Goal: Information Seeking & Learning: Learn about a topic

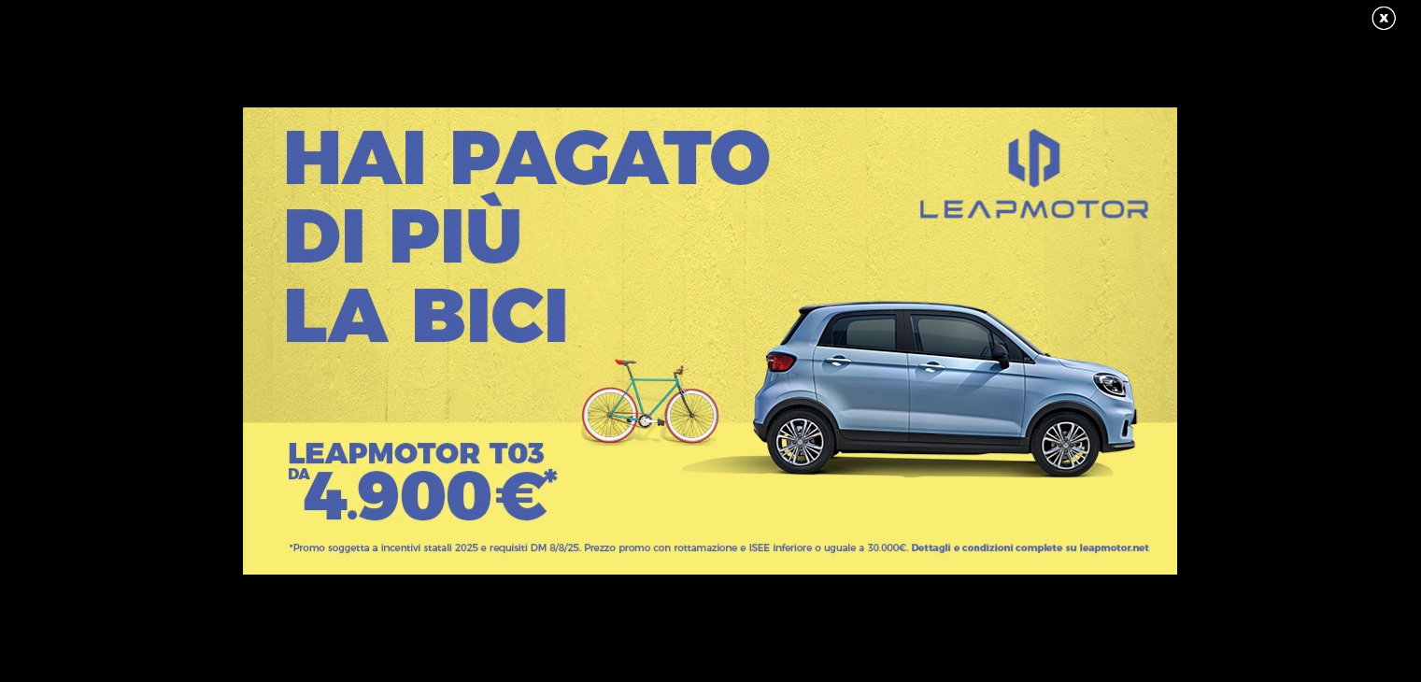
click at [1388, 22] on link at bounding box center [1393, 19] width 47 height 28
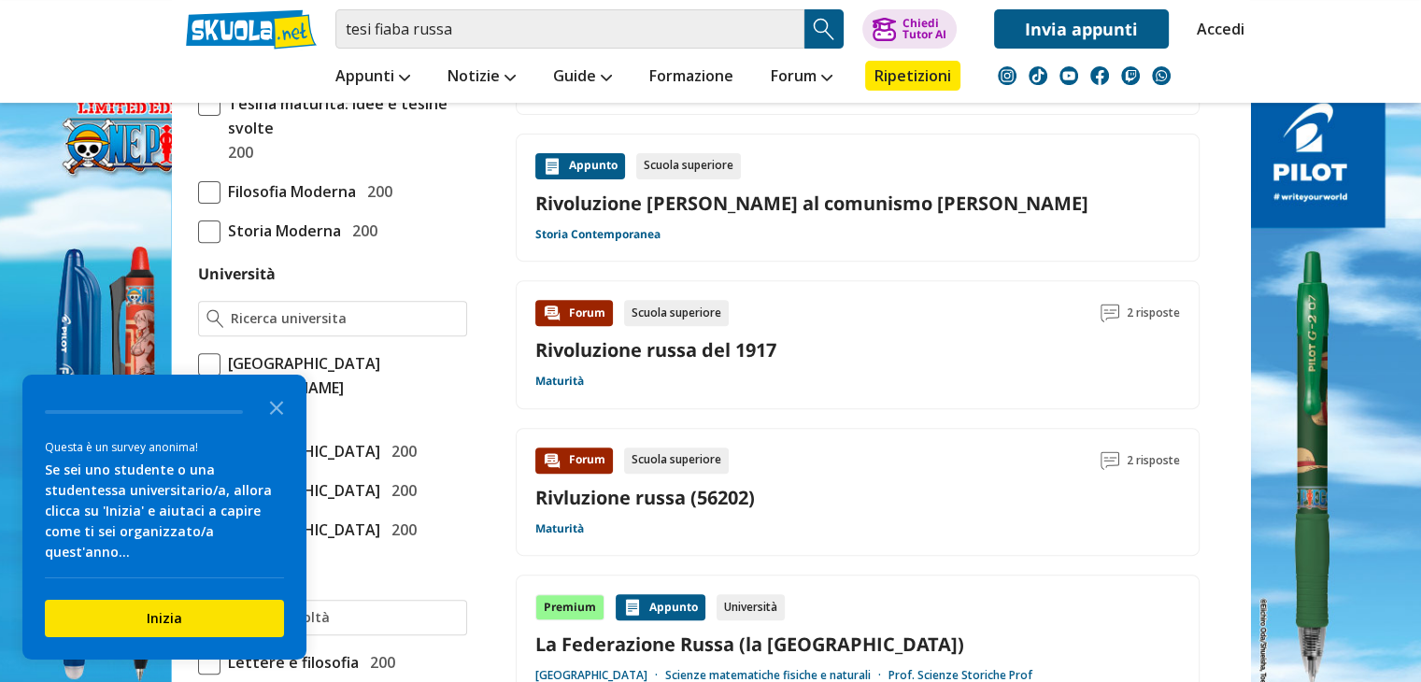
scroll to position [654, 0]
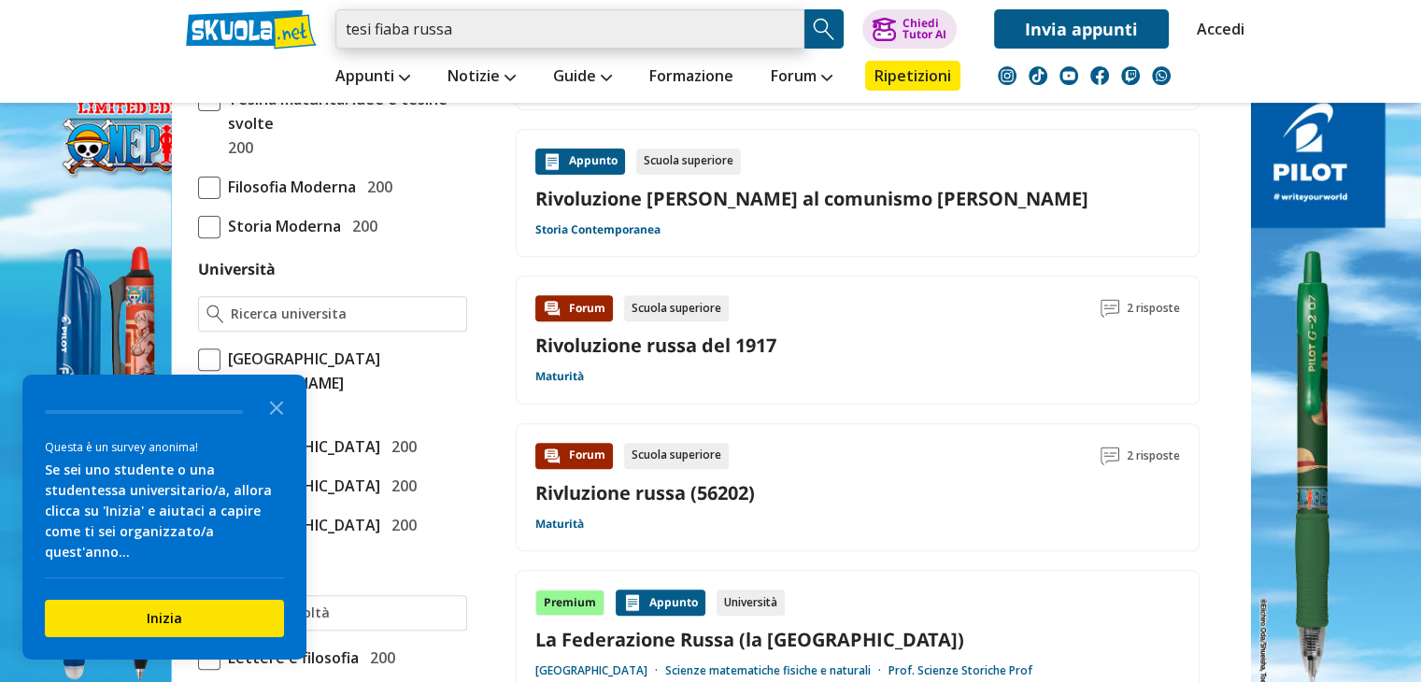
click at [360, 27] on input "tesi fiaba russa" at bounding box center [569, 28] width 469 height 39
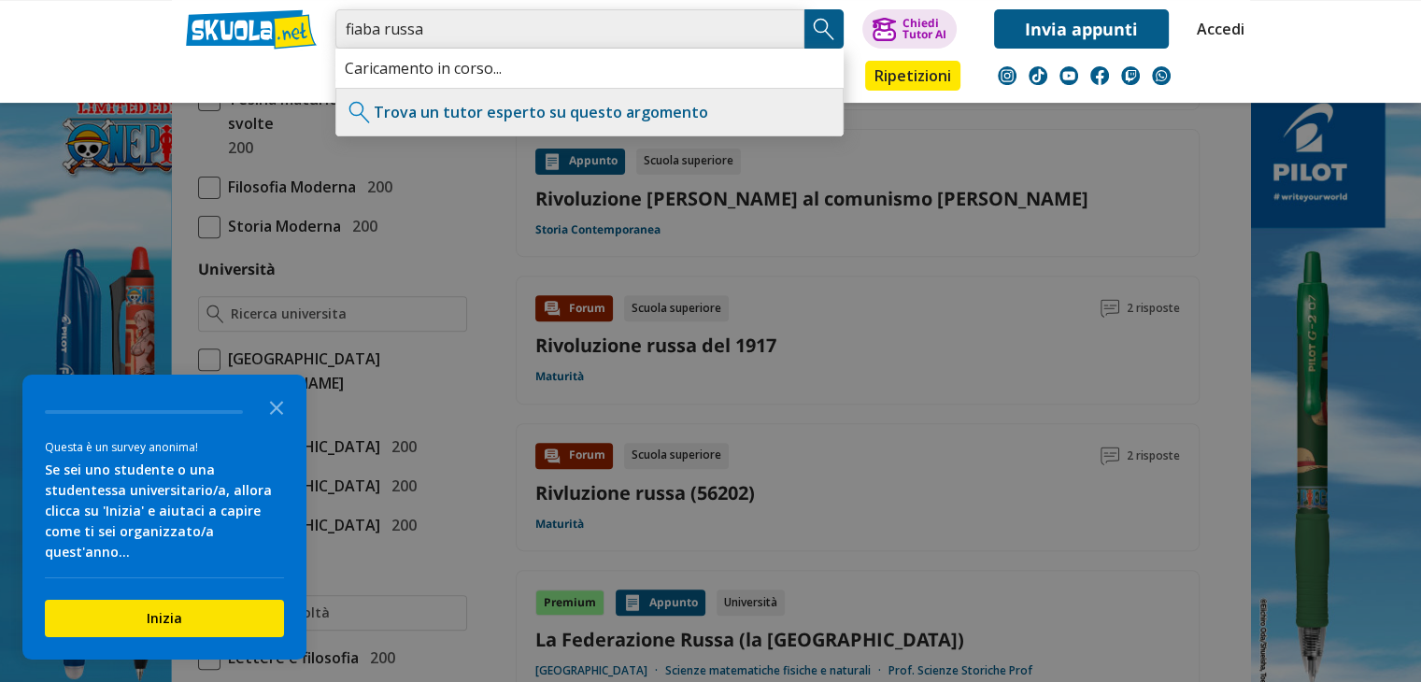
type input "fiaba russa"
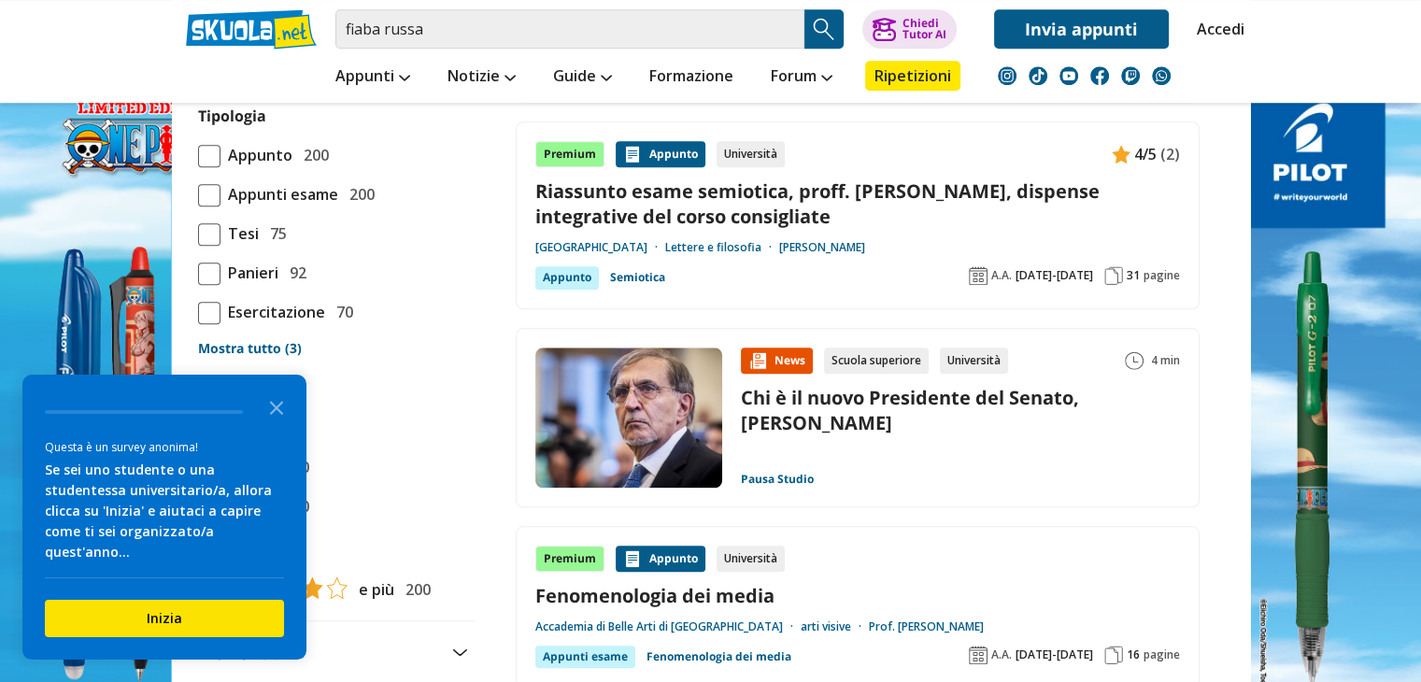
scroll to position [1682, 0]
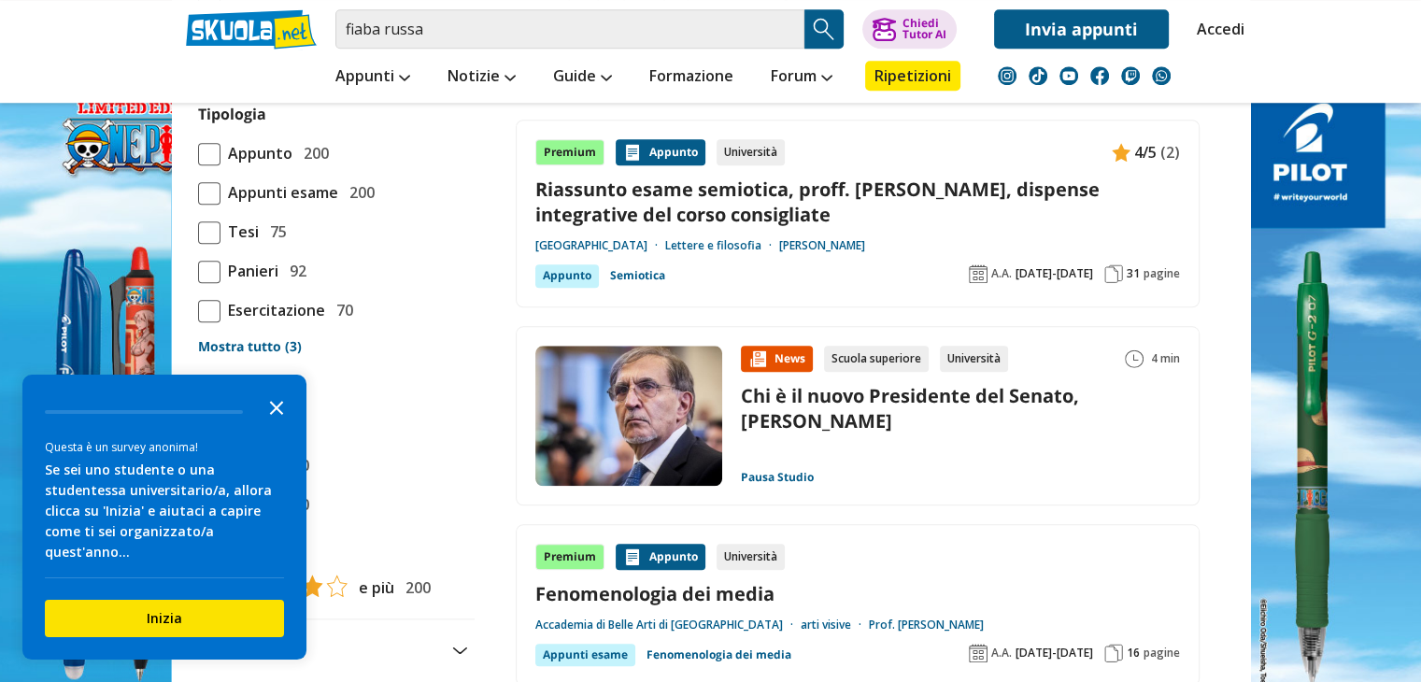
click at [276, 415] on polygon "Close the survey" at bounding box center [277, 408] width 14 height 14
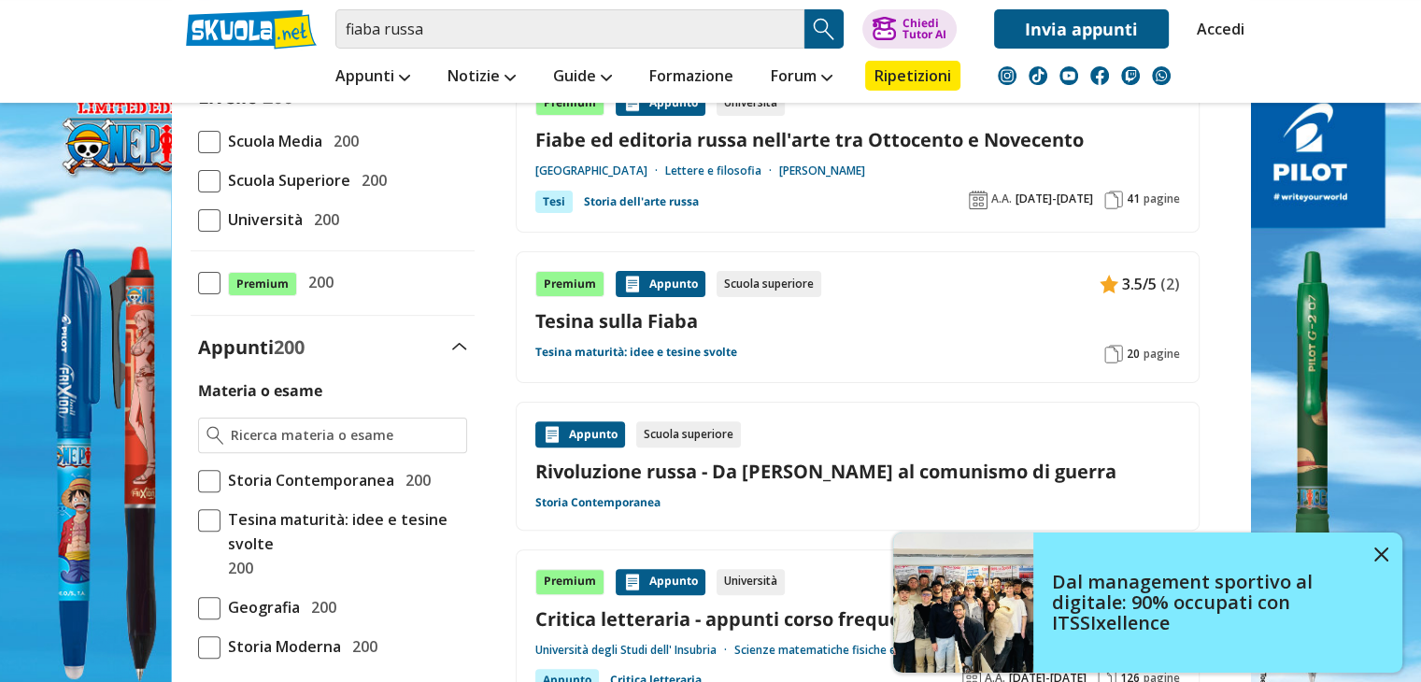
scroll to position [187, 0]
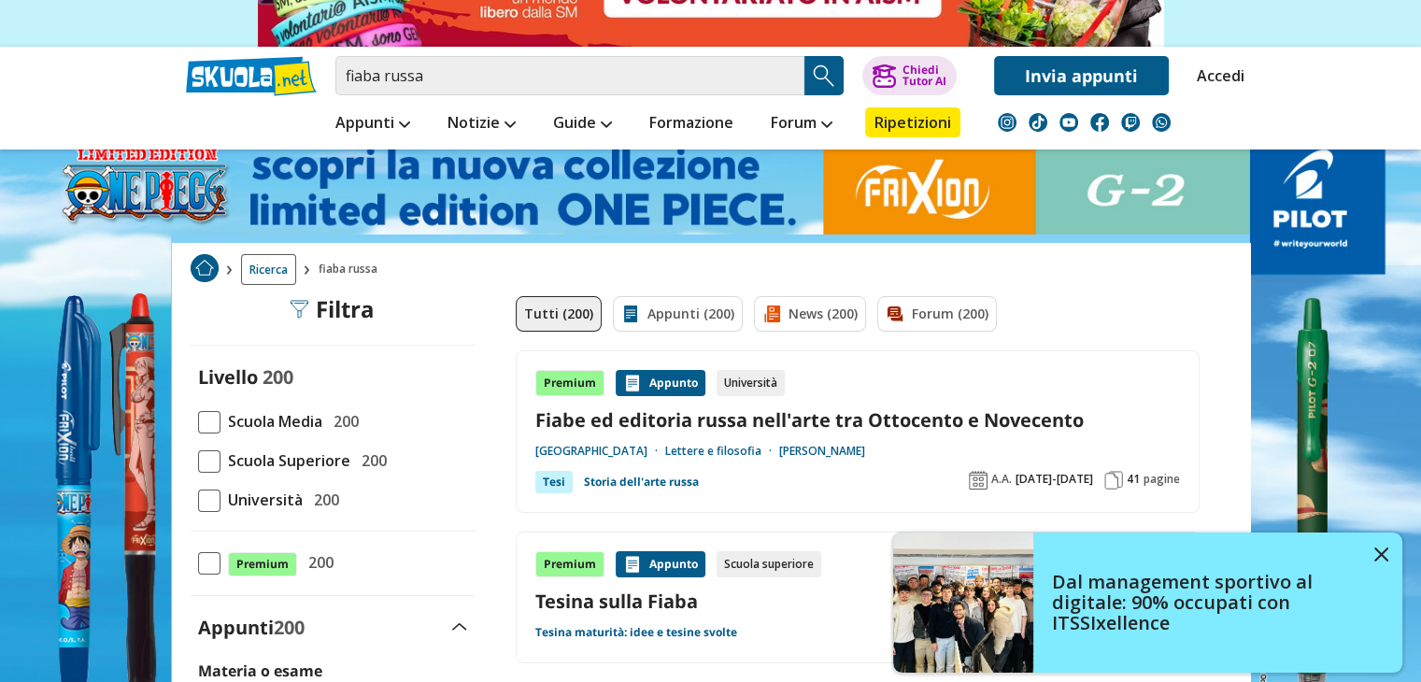
click at [639, 425] on link "Fiabe ed editoria russa nell'arte tra Ottocento e Novecento" at bounding box center [857, 419] width 645 height 25
